Goal: Task Accomplishment & Management: Manage account settings

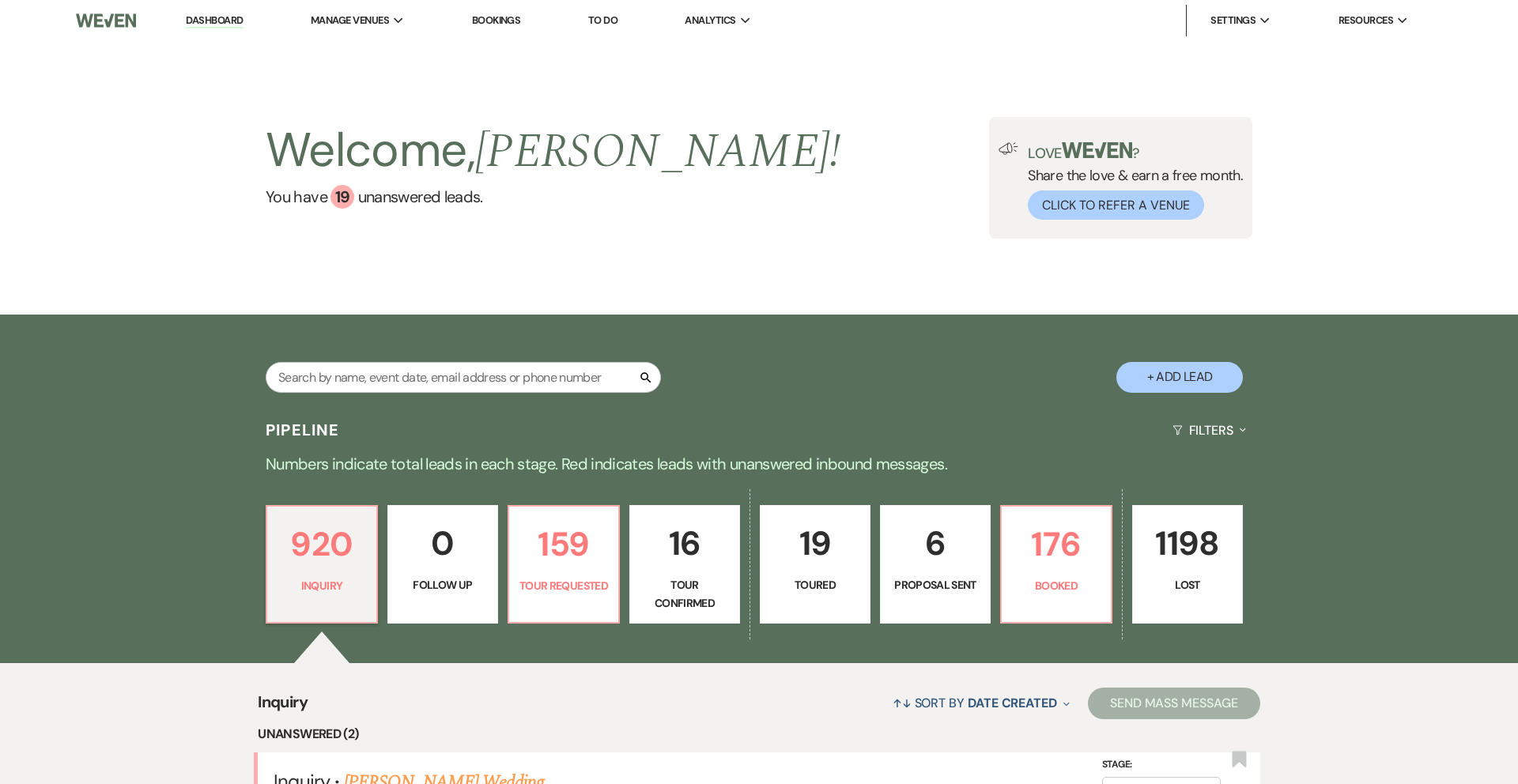
click at [230, 16] on link "Dashboard" at bounding box center [214, 21] width 57 height 15
click at [508, 20] on link "Bookings" at bounding box center [496, 20] width 49 height 14
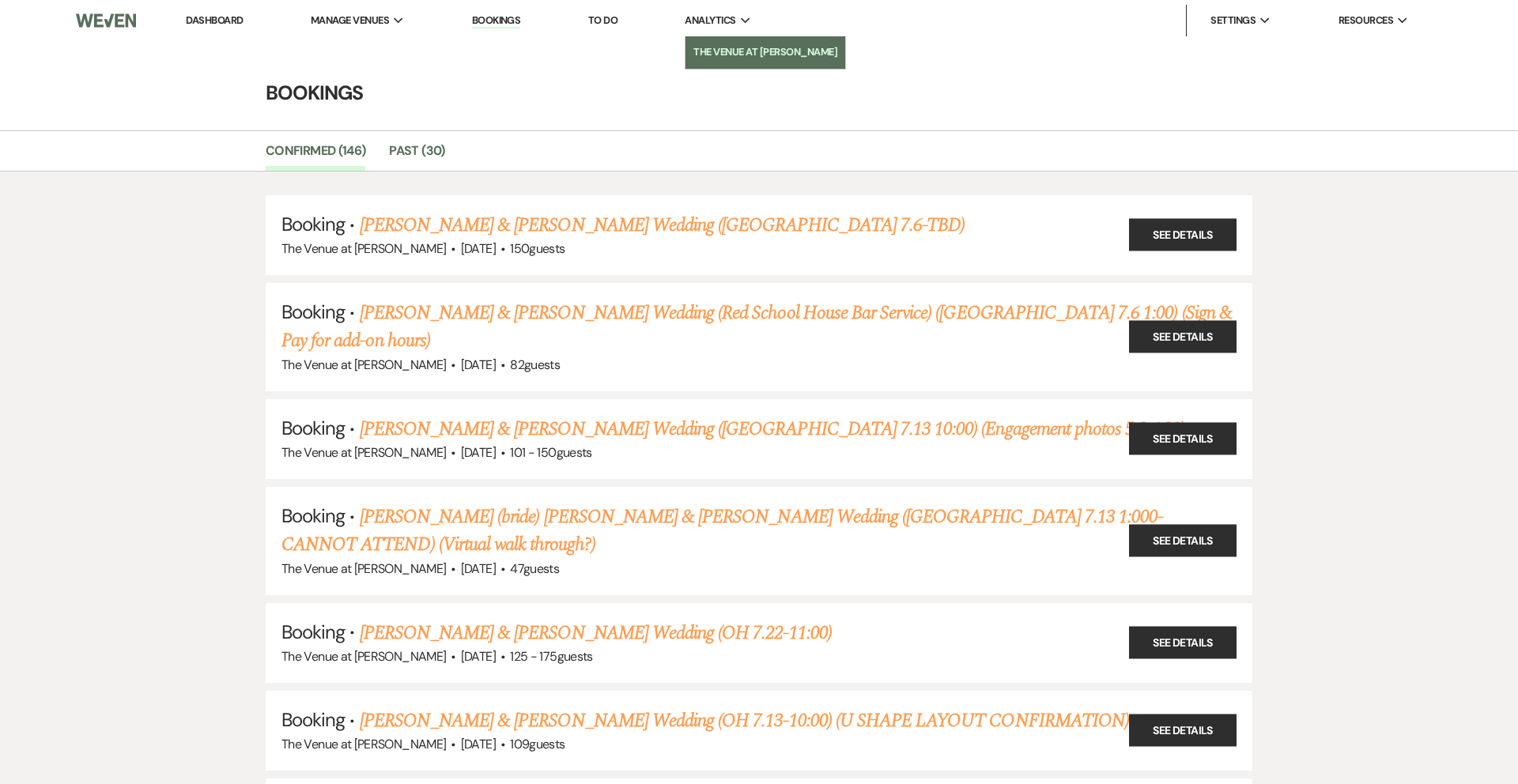
click at [724, 55] on li "The Venue at [PERSON_NAME]" at bounding box center [765, 52] width 144 height 16
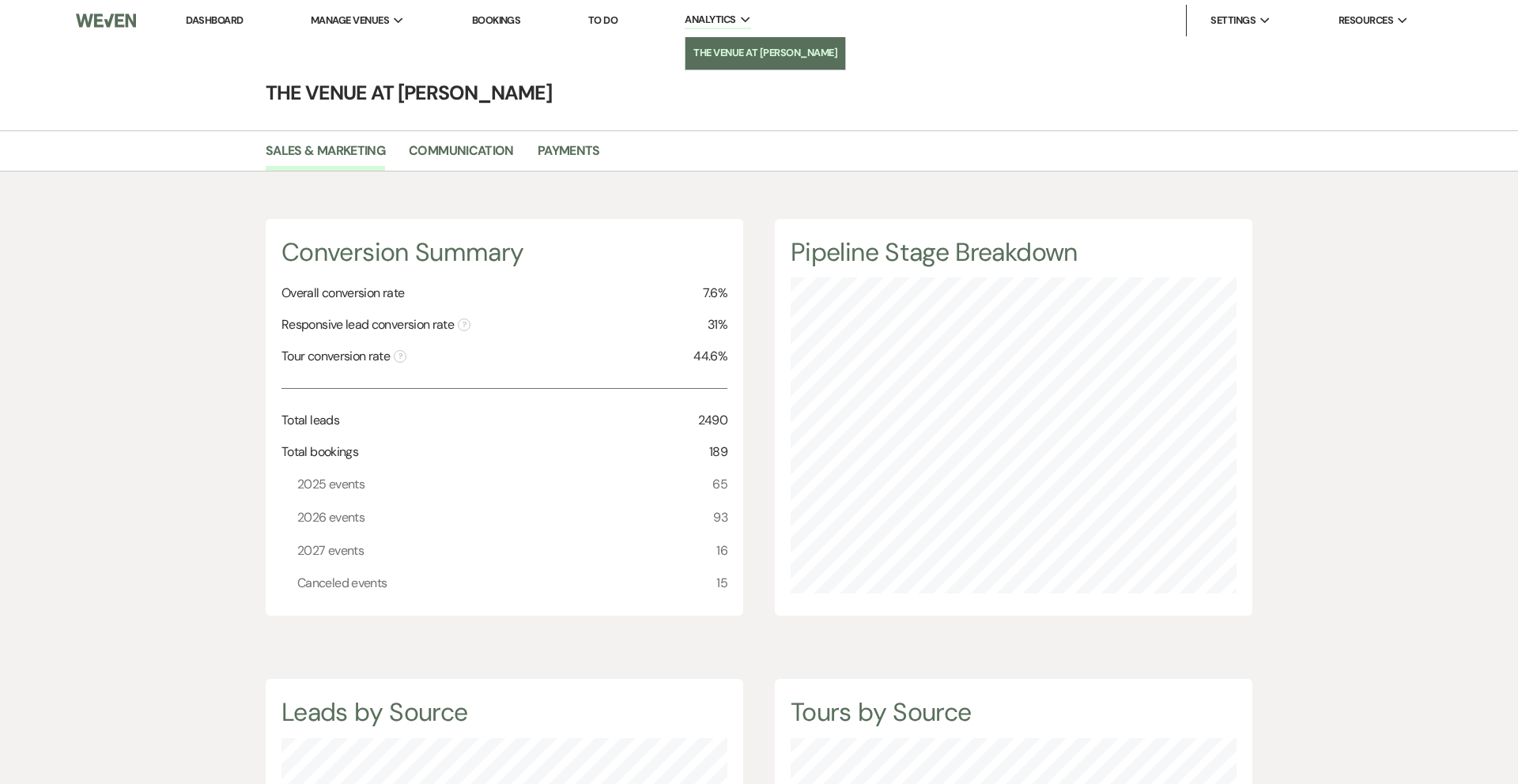
scroll to position [784, 1518]
click at [570, 149] on link "Payments" at bounding box center [569, 156] width 63 height 30
select select "2025"
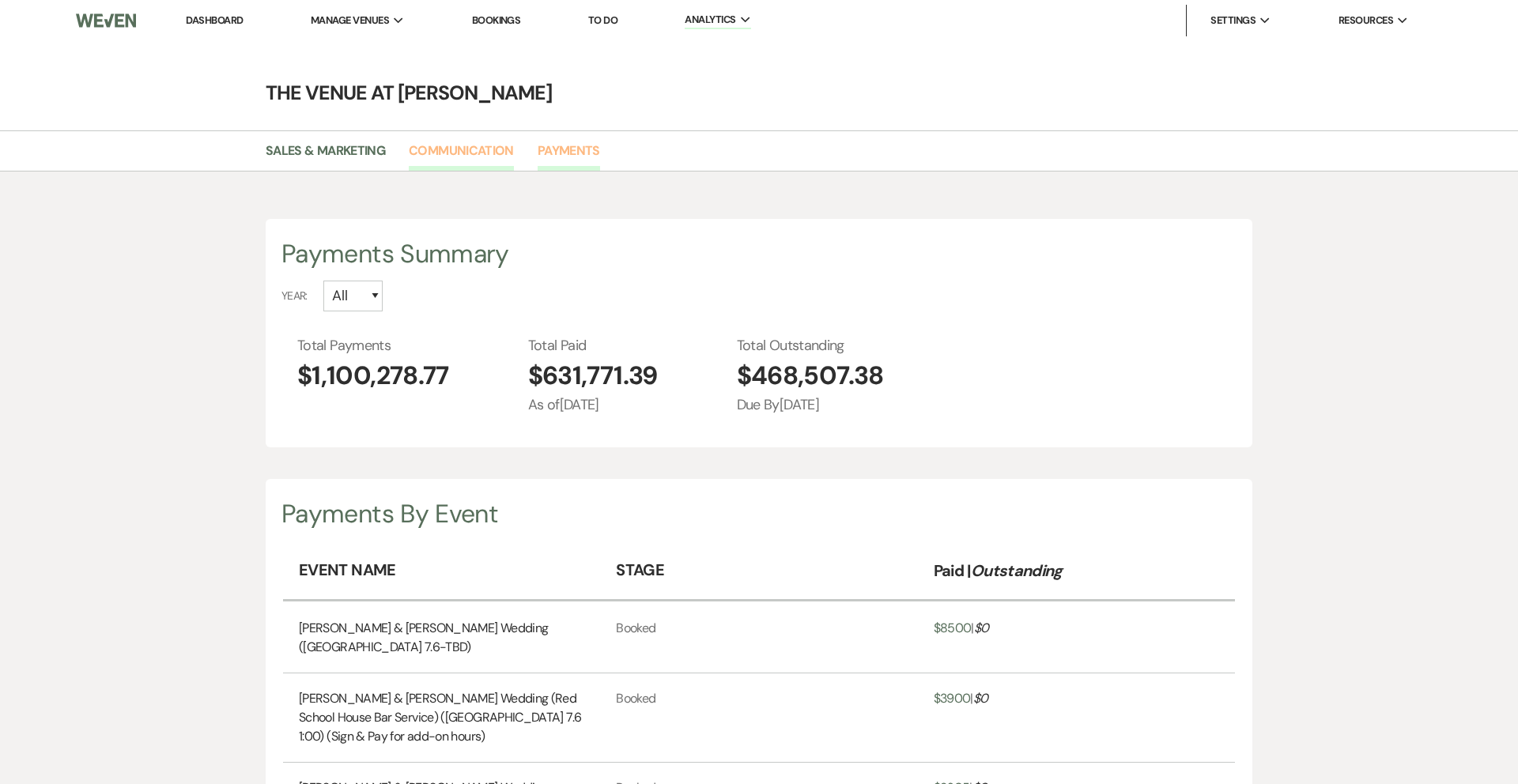
scroll to position [784, 1518]
click at [445, 144] on link "Communication" at bounding box center [461, 156] width 105 height 30
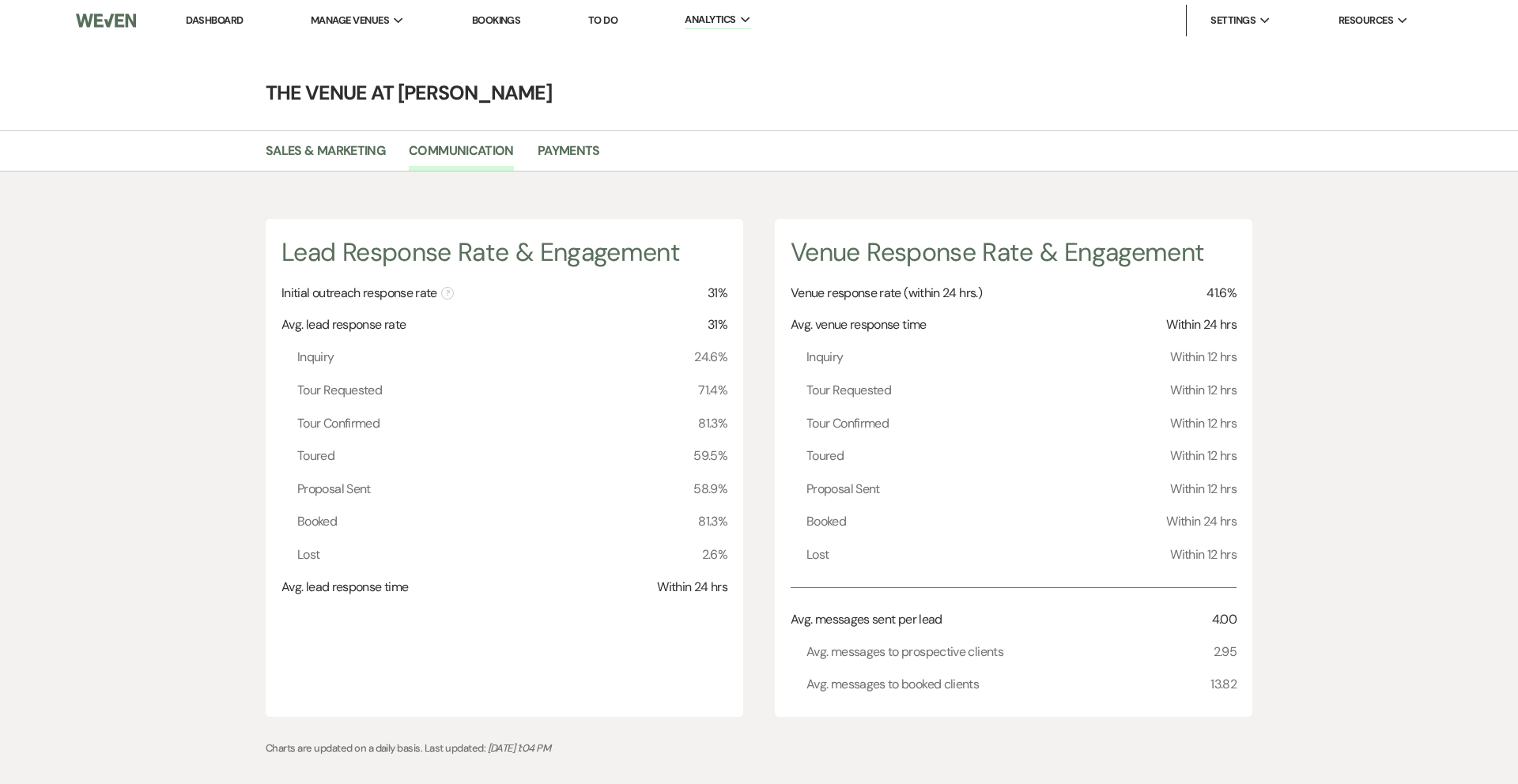
click at [202, 19] on link "Dashboard" at bounding box center [214, 20] width 57 height 14
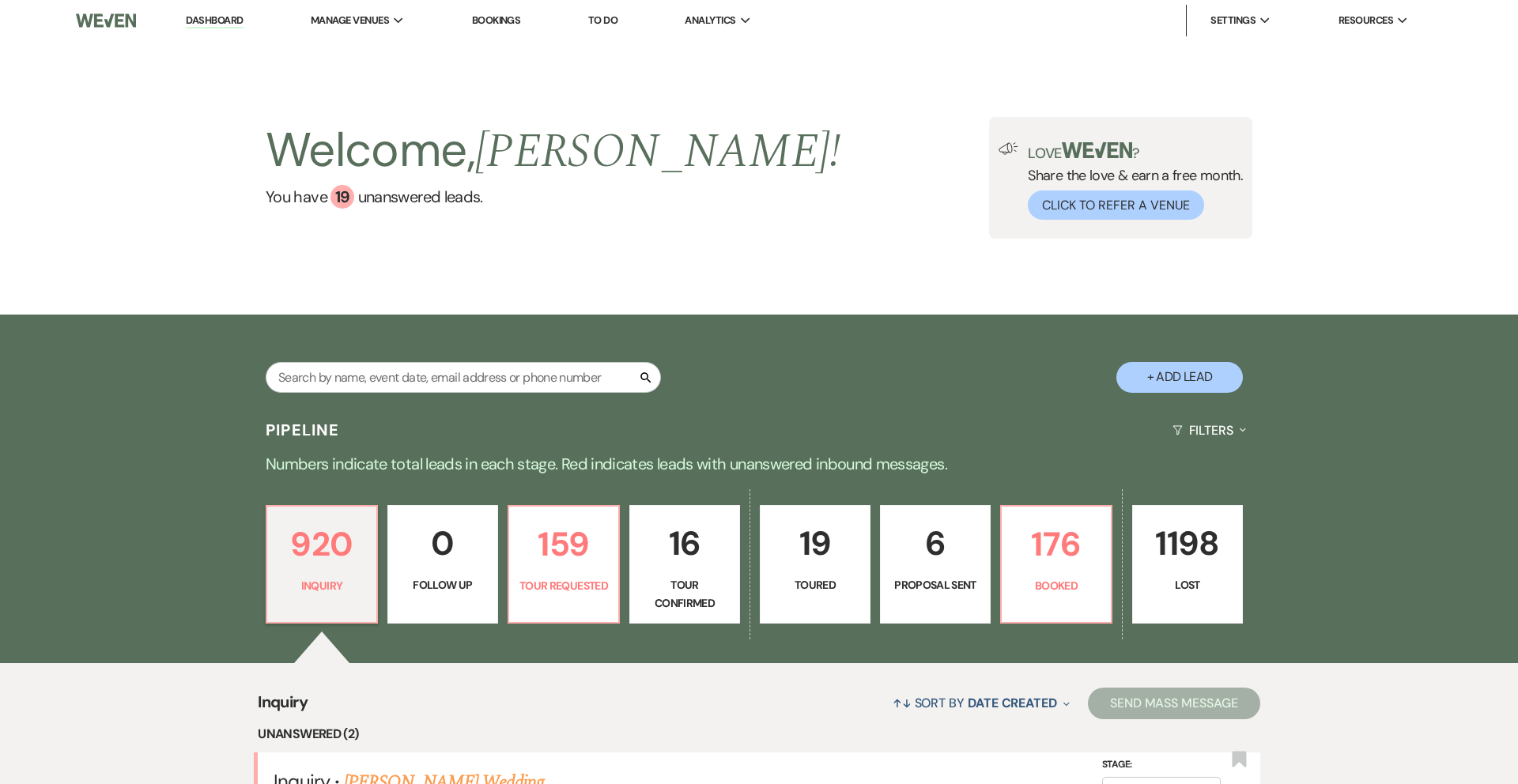
click at [230, 19] on link "Dashboard" at bounding box center [214, 21] width 57 height 15
click at [353, 52] on li "The Venue at [PERSON_NAME]" at bounding box center [391, 52] width 144 height 16
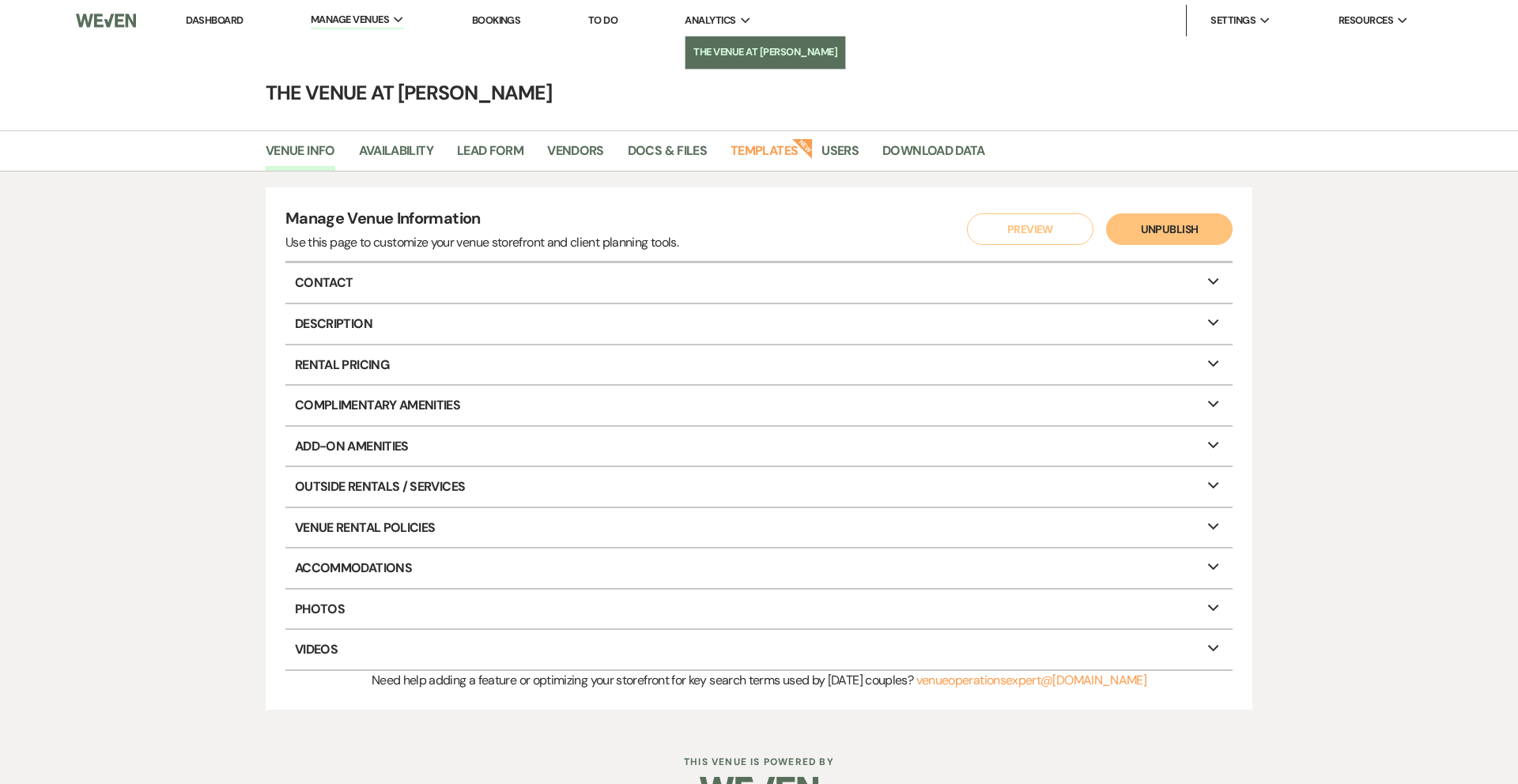
click at [731, 48] on li "The Venue at [PERSON_NAME]" at bounding box center [765, 52] width 144 height 16
